Goal: Task Accomplishment & Management: Use online tool/utility

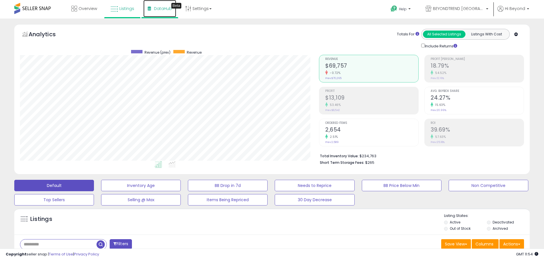
click at [160, 11] on span "DataHub" at bounding box center [163, 9] width 18 height 6
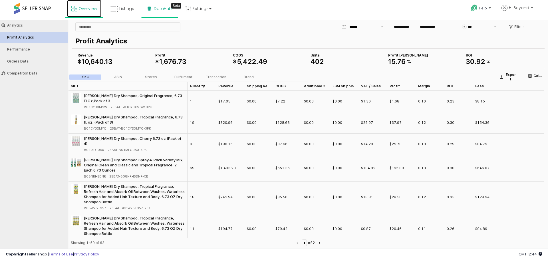
click at [84, 11] on span "Overview" at bounding box center [88, 9] width 19 height 6
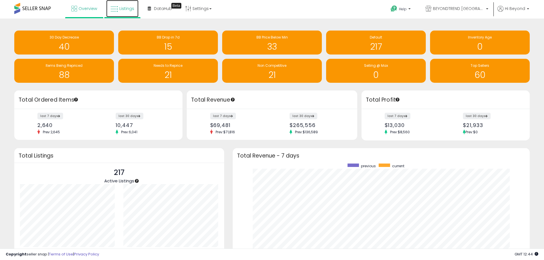
click at [118, 6] on link "Listings" at bounding box center [122, 8] width 32 height 17
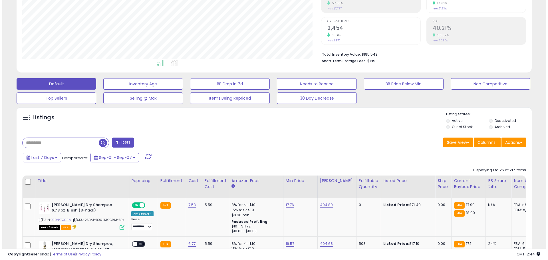
scroll to position [143, 0]
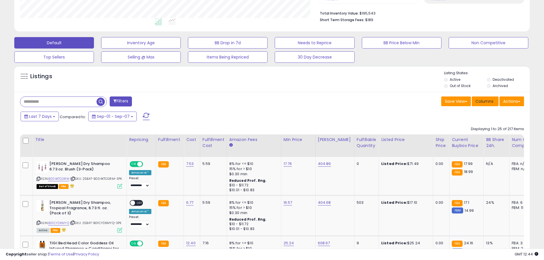
click at [486, 105] on button "Columns" at bounding box center [485, 102] width 27 height 10
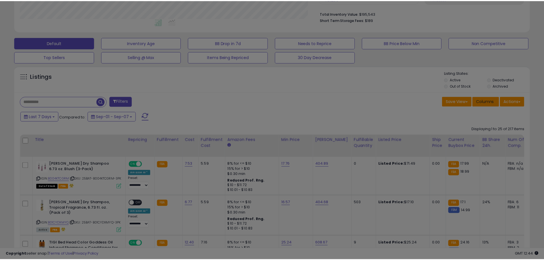
scroll to position [117, 302]
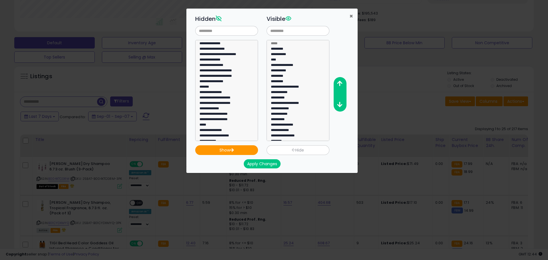
click at [352, 16] on span "×" at bounding box center [352, 16] width 4 height 8
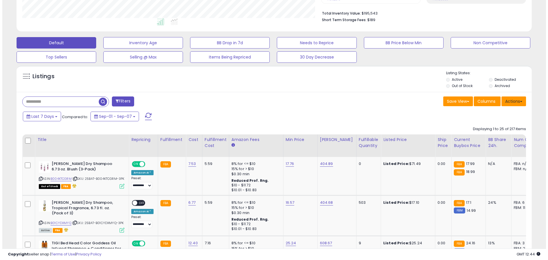
scroll to position [285527, 285345]
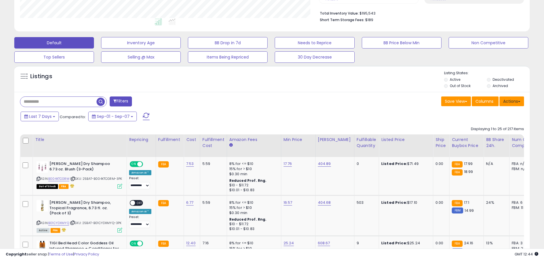
click at [508, 101] on button "Actions" at bounding box center [512, 102] width 25 height 10
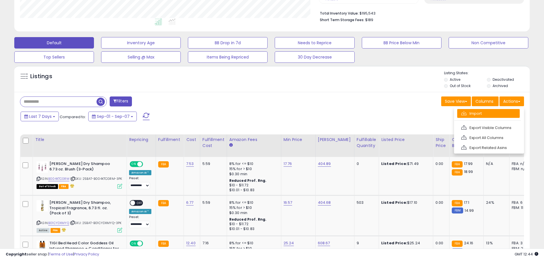
click at [473, 114] on link "Import" at bounding box center [488, 113] width 63 height 9
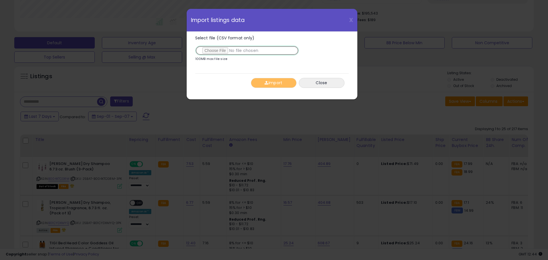
click at [209, 51] on input "Select file (CSV format only)" at bounding box center [247, 51] width 104 height 10
click at [220, 51] on input "Select file (CSV format only)" at bounding box center [247, 51] width 104 height 10
click at [221, 52] on input "Select file (CSV format only)" at bounding box center [247, 51] width 104 height 10
type input "**********"
click at [272, 86] on button "Import" at bounding box center [274, 83] width 46 height 10
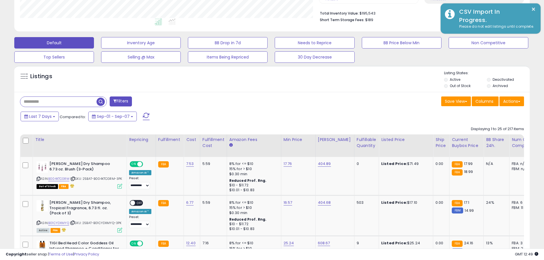
scroll to position [285527, 285345]
